Goal: Task Accomplishment & Management: Complete application form

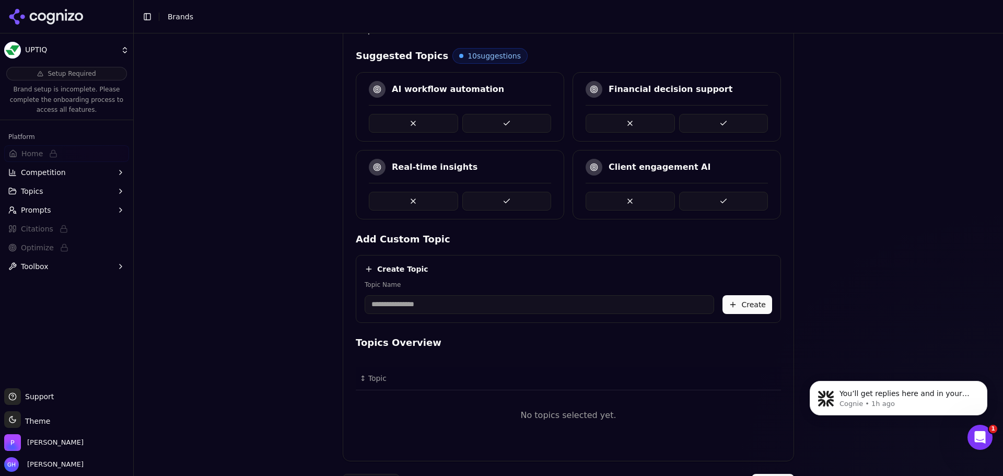
scroll to position [261, 0]
click at [438, 297] on input "Topic Name" at bounding box center [539, 303] width 349 height 19
type input "**********"
click at [750, 295] on button "Create" at bounding box center [747, 303] width 50 height 19
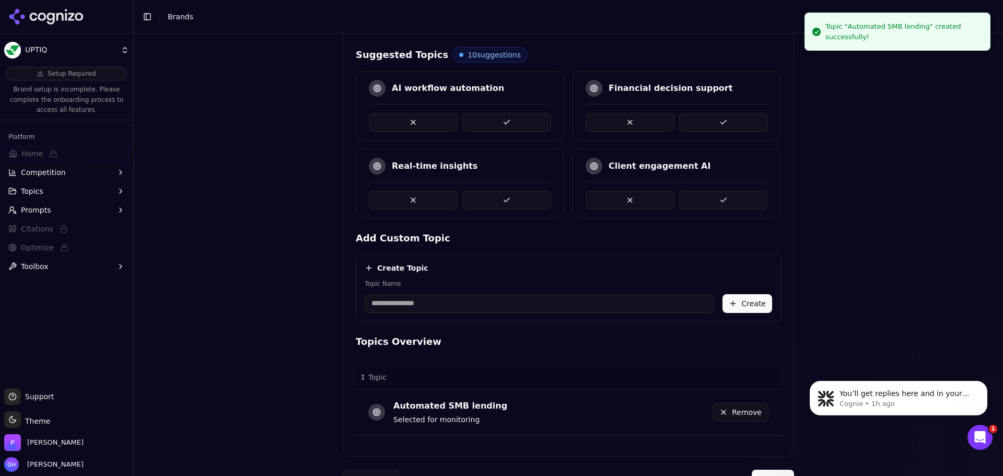
click at [394, 303] on input "Topic Name" at bounding box center [539, 303] width 349 height 19
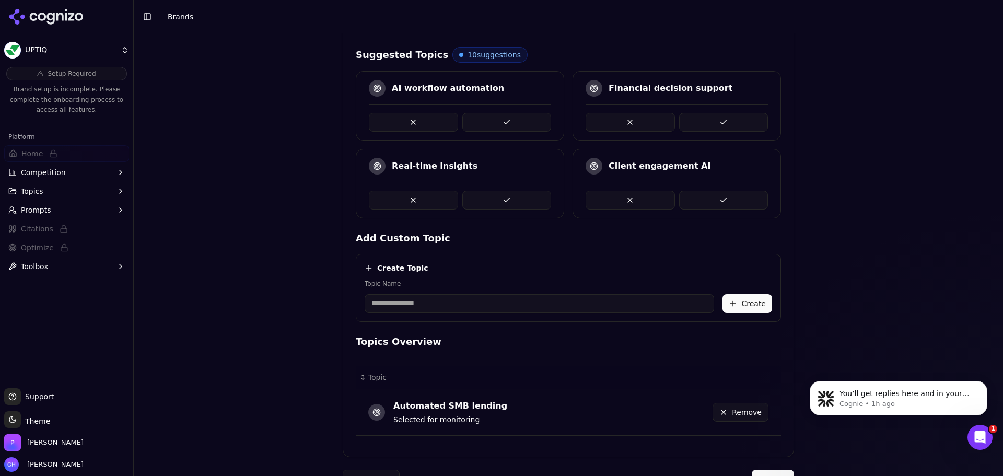
click at [392, 306] on input "Topic Name" at bounding box center [539, 303] width 349 height 19
type input "**********"
click at [761, 296] on button "Create" at bounding box center [747, 303] width 50 height 19
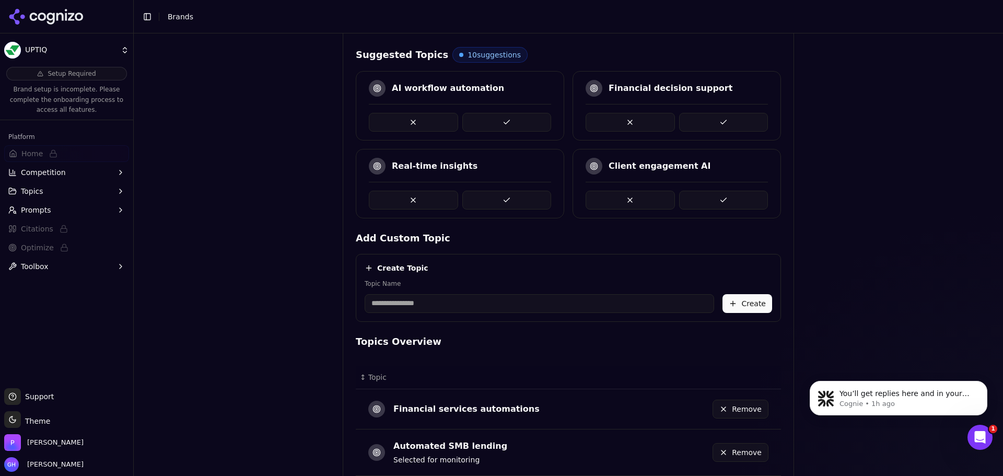
click at [495, 313] on div "Create Topic Topic Name Create" at bounding box center [568, 288] width 425 height 68
click at [482, 310] on input "Topic Name" at bounding box center [539, 303] width 349 height 19
type input "**********"
click at [747, 316] on div "**********" at bounding box center [568, 288] width 425 height 68
click at [750, 302] on button "Create" at bounding box center [747, 303] width 50 height 19
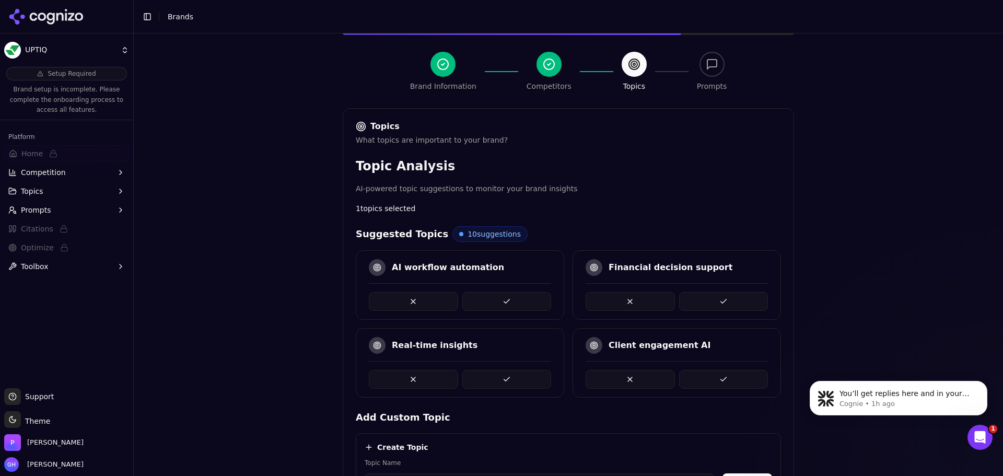
scroll to position [157, 0]
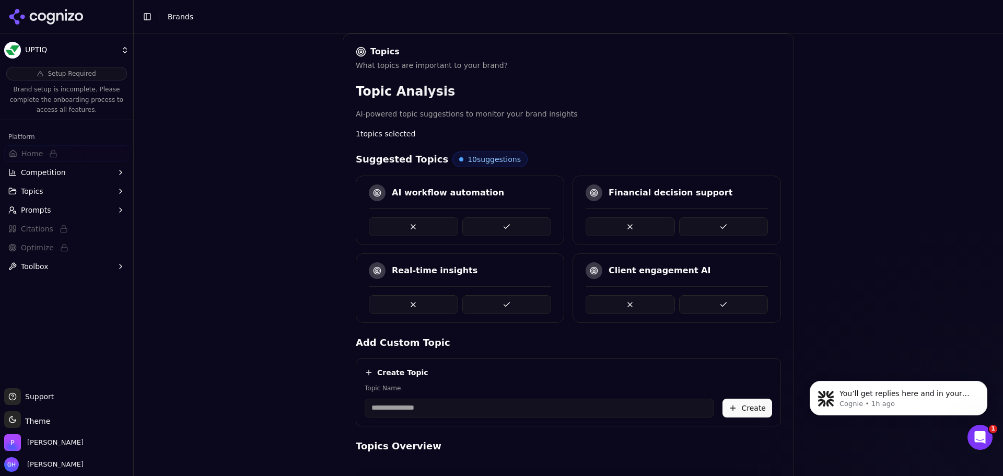
drag, startPoint x: 636, startPoint y: 308, endPoint x: 652, endPoint y: 315, distance: 17.6
click at [636, 308] on button at bounding box center [629, 304] width 89 height 19
click at [715, 298] on button at bounding box center [723, 304] width 89 height 19
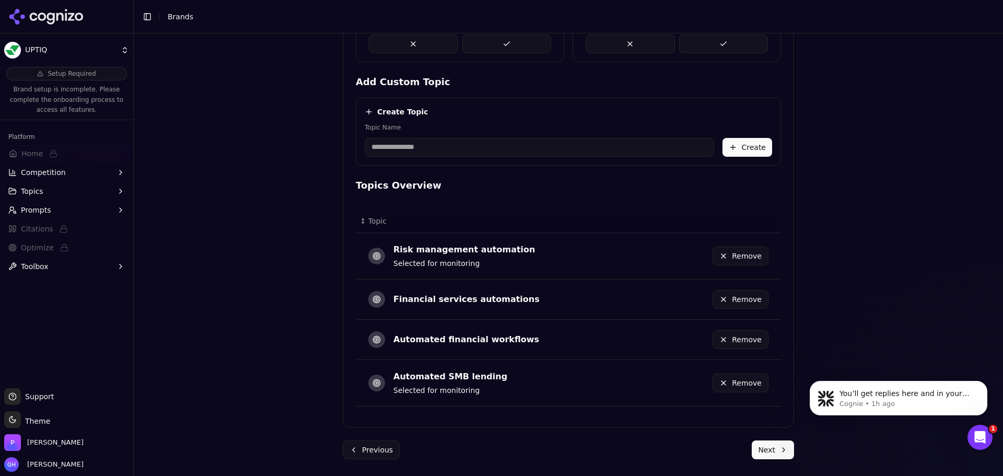
click at [769, 452] on button "Next" at bounding box center [772, 449] width 42 height 19
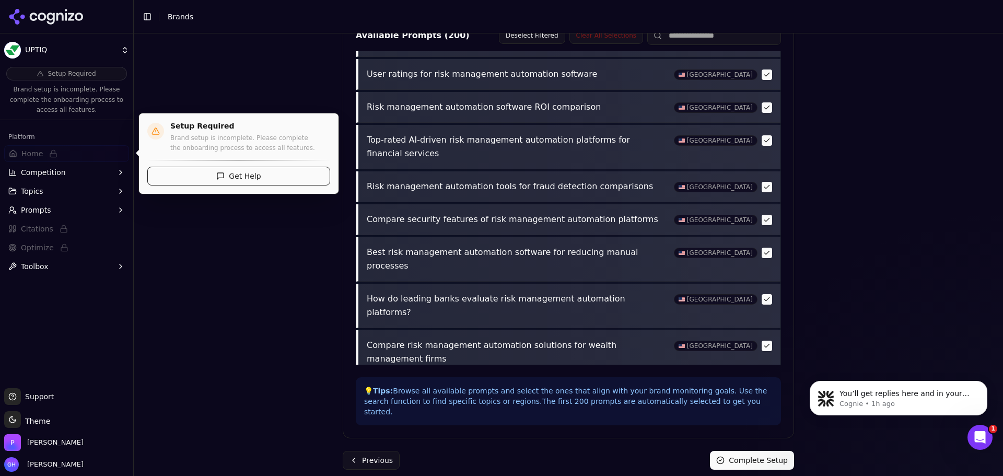
scroll to position [261, 0]
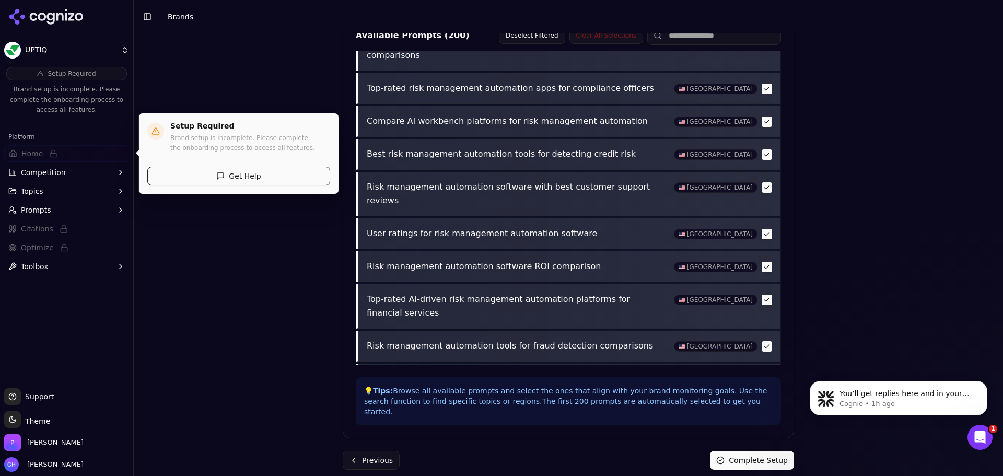
click at [753, 451] on button "Complete Setup" at bounding box center [752, 460] width 84 height 19
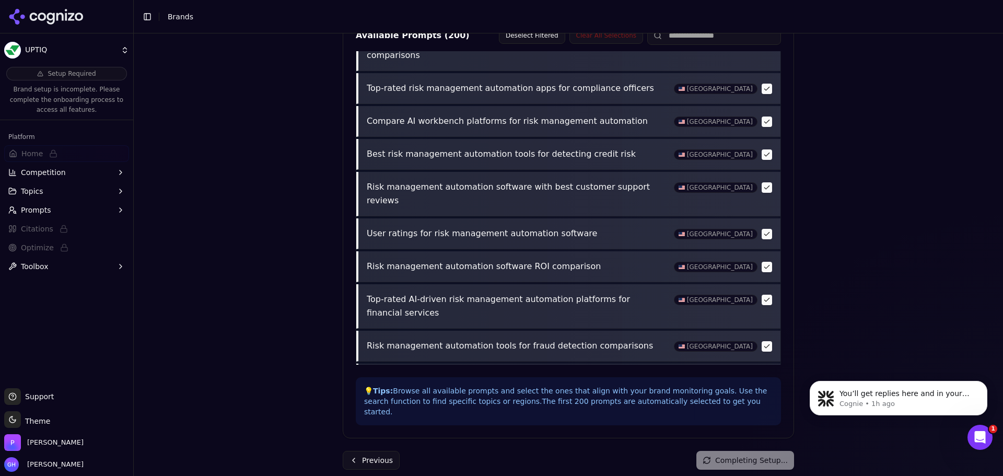
drag, startPoint x: 41, startPoint y: 152, endPoint x: 13, endPoint y: 182, distance: 40.6
click at [41, 152] on span "Home" at bounding box center [66, 153] width 125 height 17
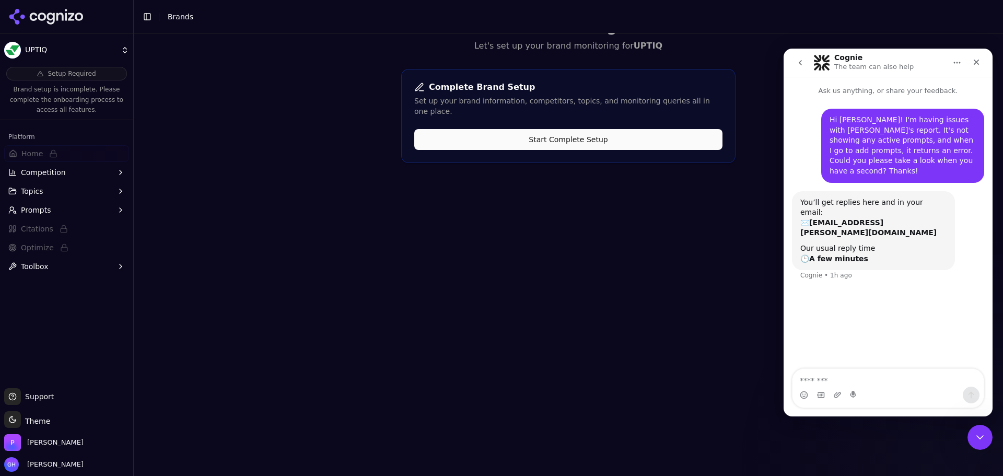
scroll to position [0, 0]
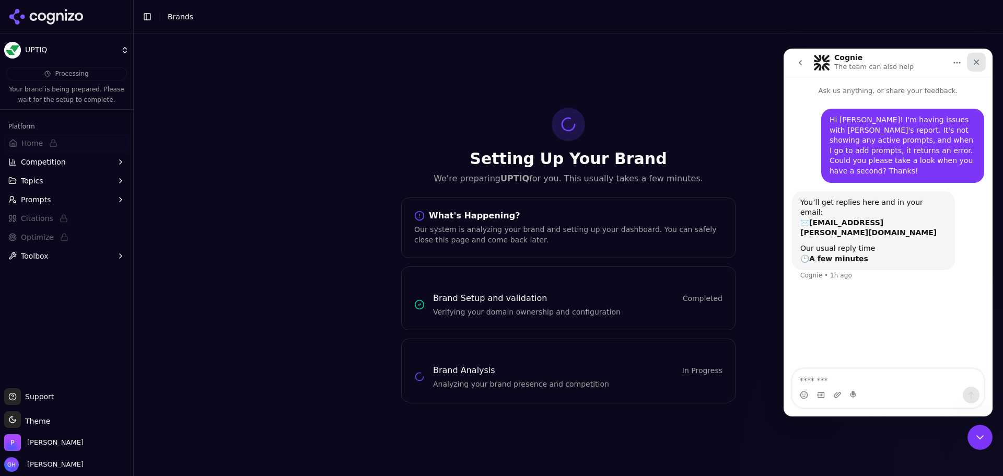
click at [981, 62] on div "Close" at bounding box center [976, 62] width 19 height 19
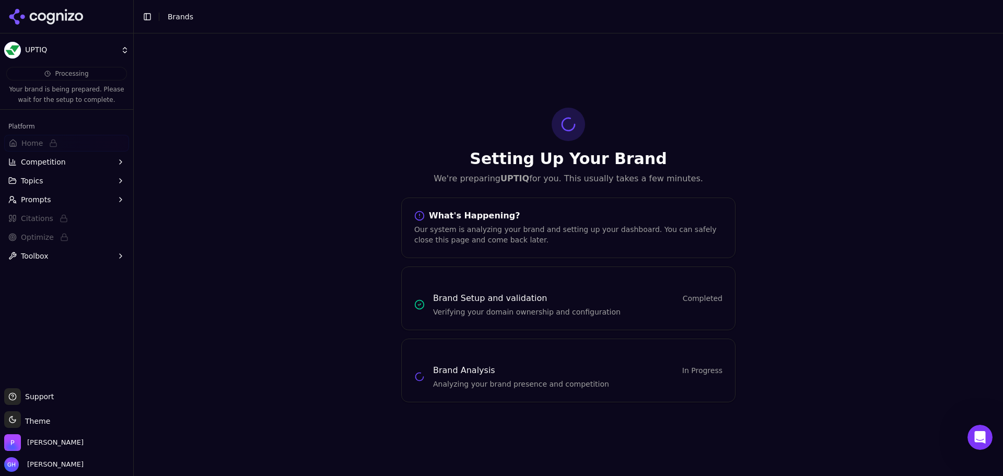
click at [875, 367] on div "Setting Up Your Brand We're preparing UPTIQ for you. This usually takes a few m…" at bounding box center [568, 254] width 869 height 442
click at [55, 19] on icon at bounding box center [46, 17] width 76 height 16
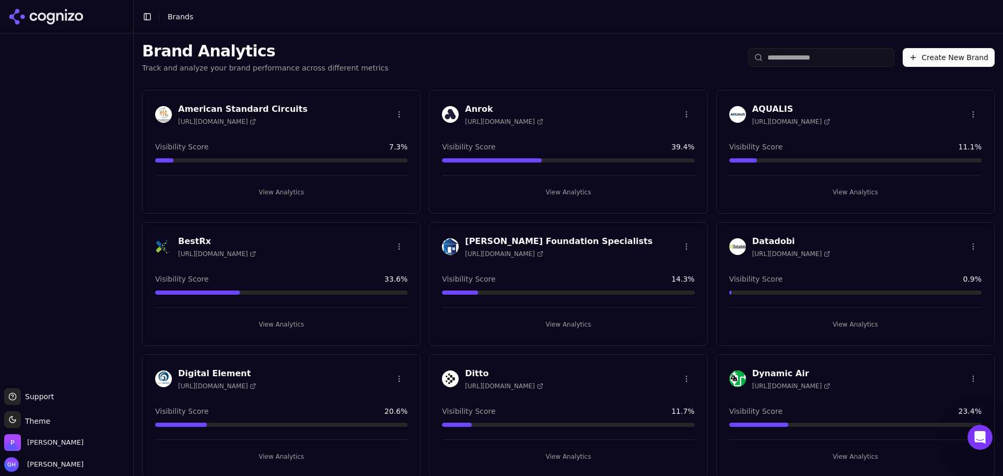
scroll to position [261, 0]
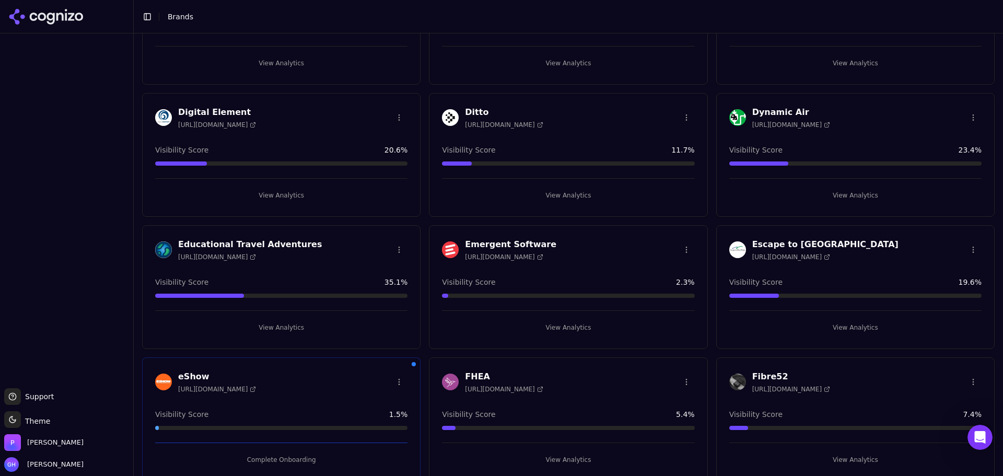
click at [842, 330] on button "View Analytics" at bounding box center [855, 327] width 252 height 17
